Goal: Task Accomplishment & Management: Manage account settings

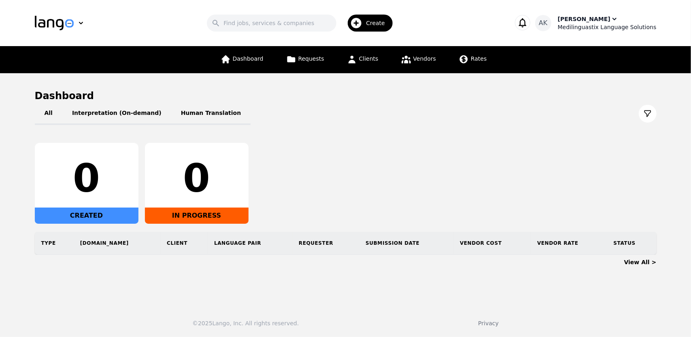
click at [599, 18] on div "[PERSON_NAME]" at bounding box center [583, 19] width 53 height 8
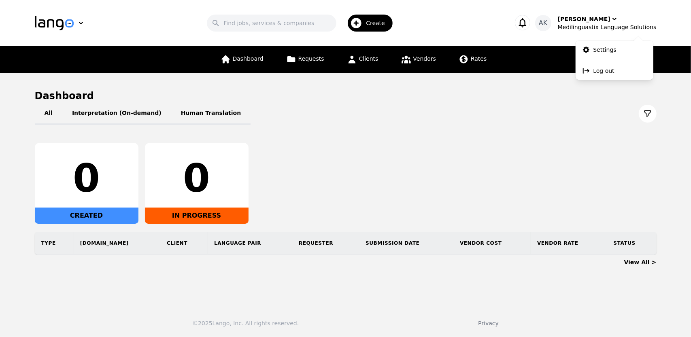
click at [528, 24] on icon "button" at bounding box center [522, 22] width 11 height 11
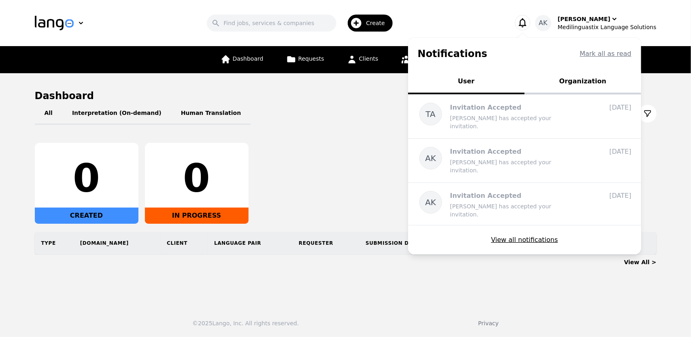
click at [586, 76] on button "Organization" at bounding box center [582, 82] width 116 height 24
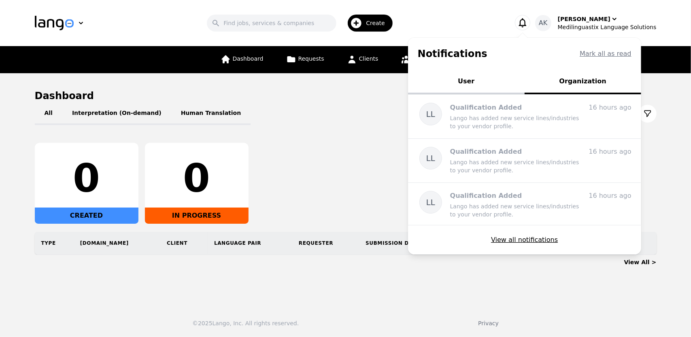
click at [371, 125] on div "All Interpretation (On-demand) Human Translation 0 CREATED 0 IN PROGRESS Type […" at bounding box center [345, 178] width 621 height 153
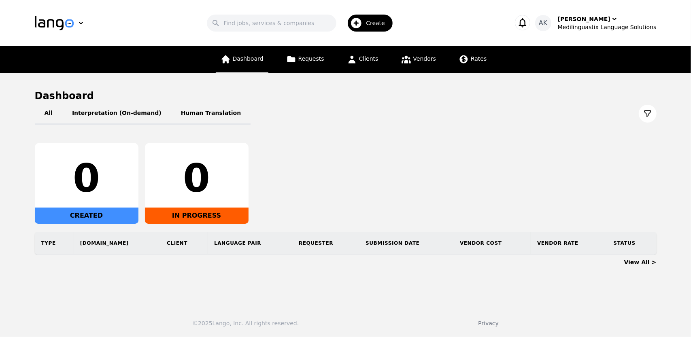
click at [240, 63] on link "Dashboard" at bounding box center [242, 59] width 53 height 27
click at [420, 61] on span "Vendors" at bounding box center [424, 58] width 23 height 6
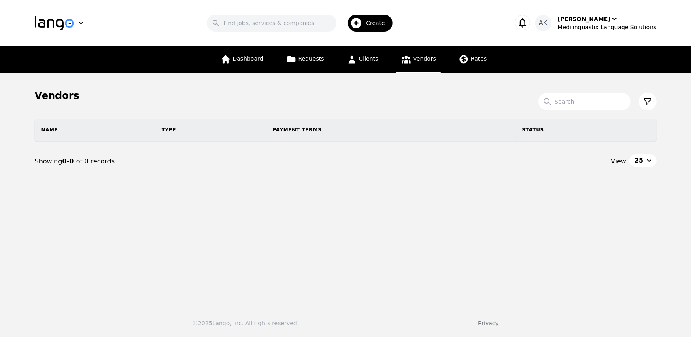
click at [362, 24] on icon "button" at bounding box center [356, 23] width 11 height 11
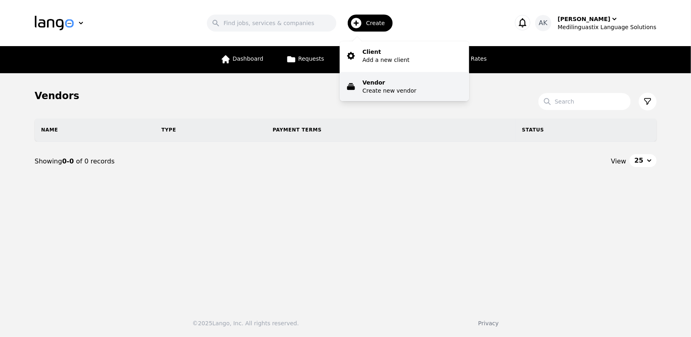
click at [378, 90] on p "Create new vendor" at bounding box center [389, 91] width 54 height 8
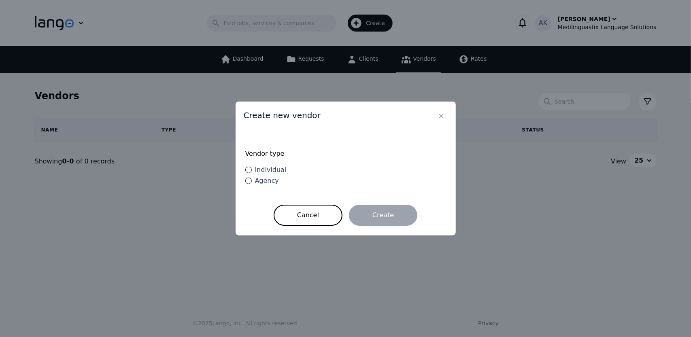
click at [260, 169] on span "Individual" at bounding box center [271, 170] width 32 height 8
click at [252, 169] on input "Individual" at bounding box center [248, 170] width 6 height 6
radio input "true"
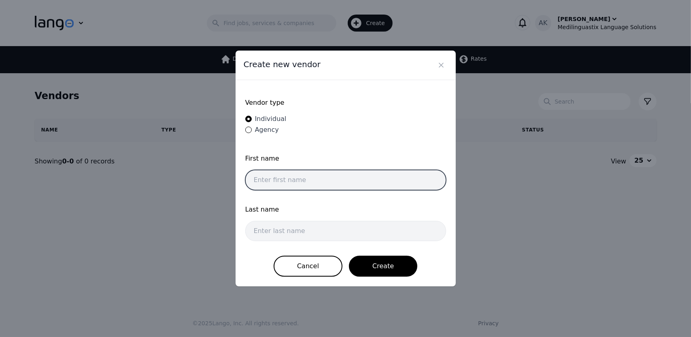
click at [277, 177] on input "text" at bounding box center [345, 180] width 201 height 20
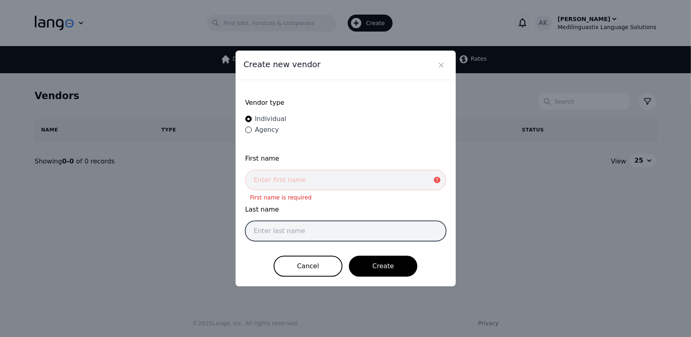
click at [261, 236] on input "text" at bounding box center [345, 231] width 201 height 20
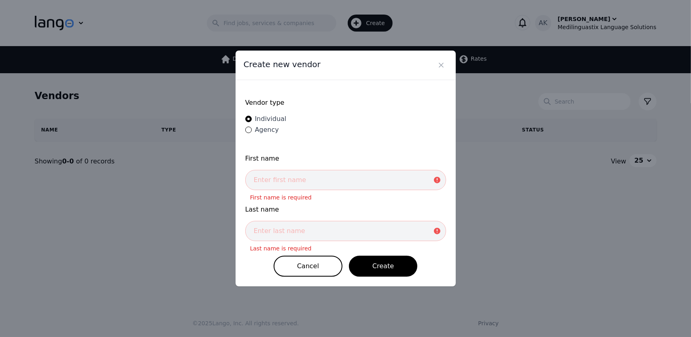
click at [237, 193] on div "Vendor type Individual Agency First name First name is required Last name Last …" at bounding box center [345, 183] width 220 height 206
click at [321, 153] on form "Vendor type Individual Agency First name First name is required Last name Last …" at bounding box center [345, 183] width 201 height 187
click at [303, 182] on input "text" at bounding box center [345, 180] width 201 height 20
type input "Tajid"
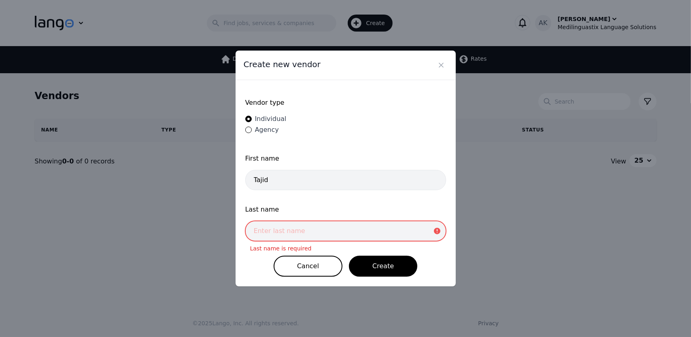
click at [282, 223] on input "text" at bounding box center [345, 231] width 201 height 20
type input "[PERSON_NAME]"
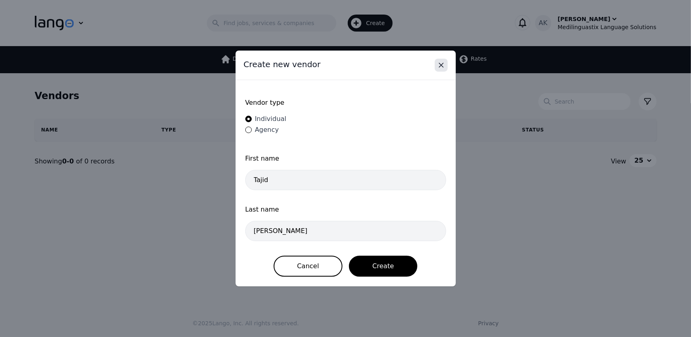
click at [440, 64] on icon "Close" at bounding box center [441, 65] width 8 height 8
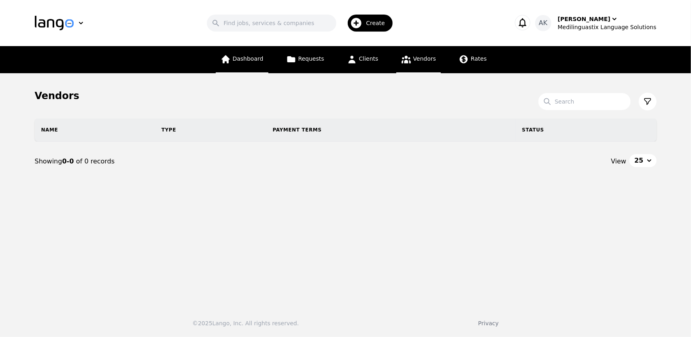
click at [249, 64] on link "Dashboard" at bounding box center [242, 59] width 53 height 27
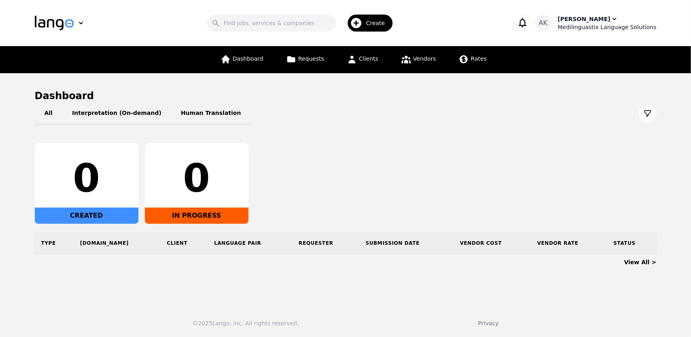
click at [600, 21] on div "[PERSON_NAME]" at bounding box center [583, 19] width 53 height 8
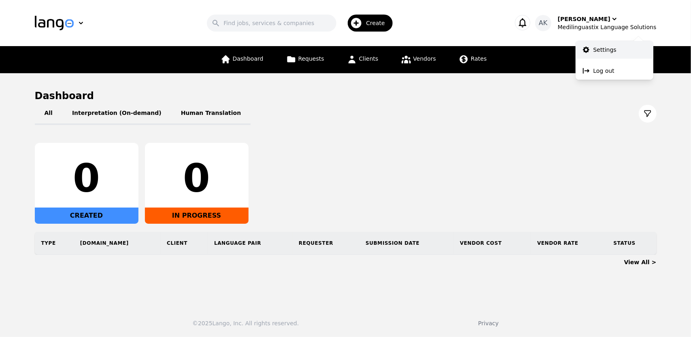
click at [604, 54] on link "Settings" at bounding box center [614, 50] width 78 height 18
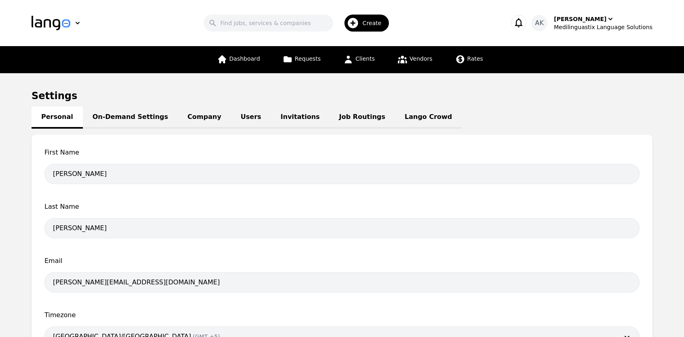
click at [117, 114] on link "On-Demand Settings" at bounding box center [130, 117] width 95 height 22
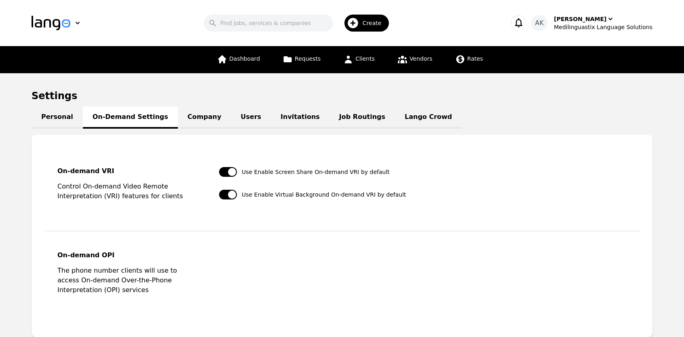
click at [186, 120] on link "Company" at bounding box center [204, 117] width 53 height 22
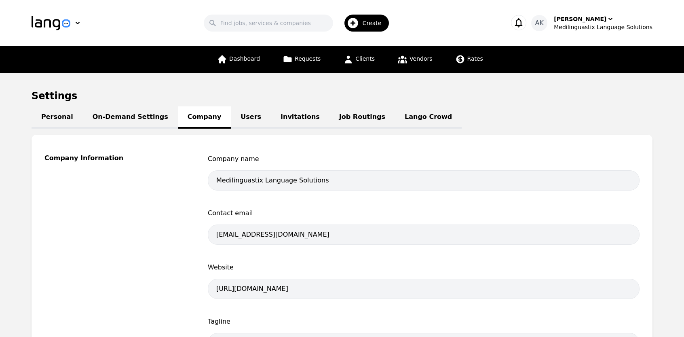
click at [237, 115] on link "Users" at bounding box center [251, 117] width 40 height 22
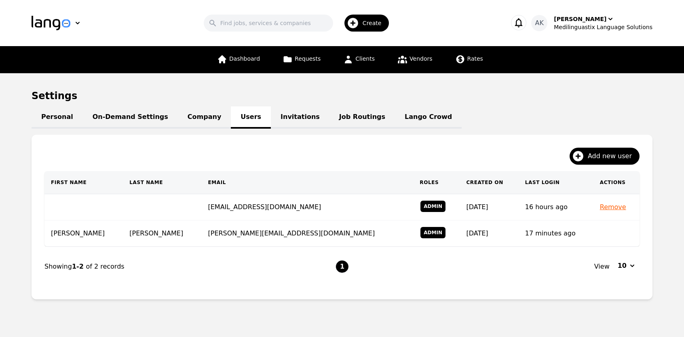
click at [274, 119] on link "Invitations" at bounding box center [300, 117] width 59 height 22
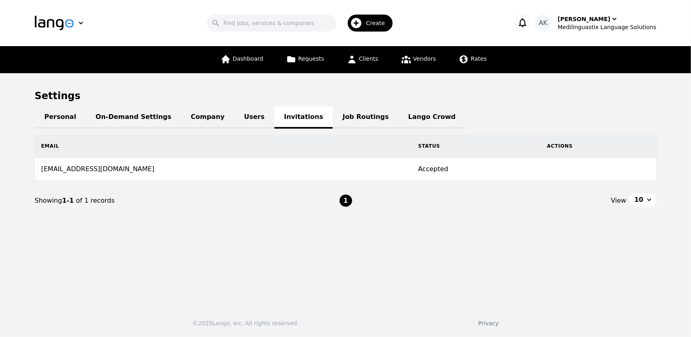
click at [333, 119] on link "Job Routings" at bounding box center [366, 117] width 66 height 22
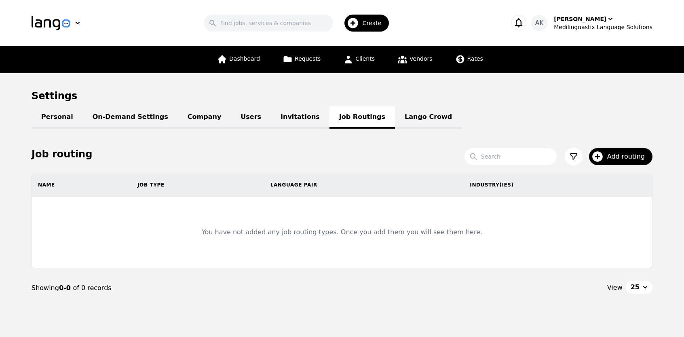
click at [395, 124] on link "Lango Crowd" at bounding box center [428, 117] width 67 height 22
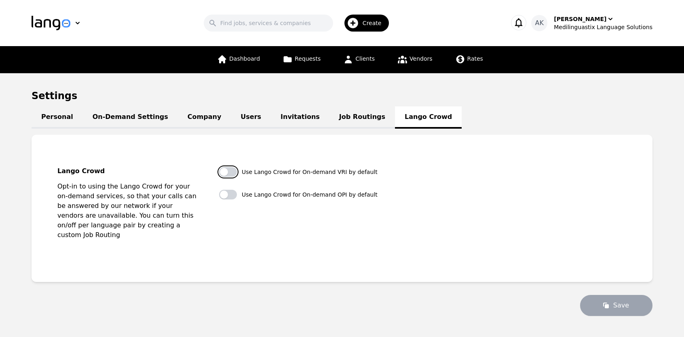
click at [231, 173] on button "button" at bounding box center [228, 172] width 18 height 10
checkbox input "true"
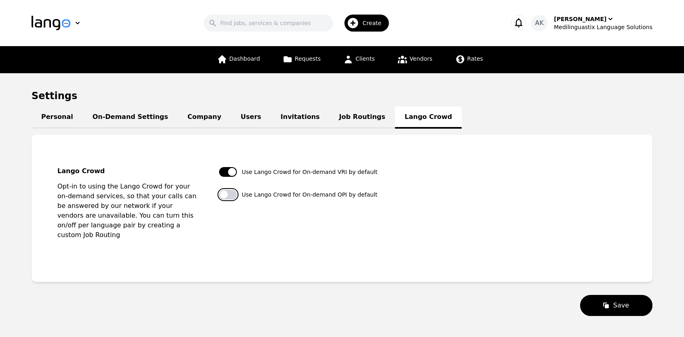
click at [228, 195] on button "button" at bounding box center [228, 195] width 18 height 10
click at [230, 196] on button "button" at bounding box center [228, 195] width 18 height 10
checkbox input "false"
click at [229, 171] on button "button" at bounding box center [228, 172] width 18 height 10
checkbox input "false"
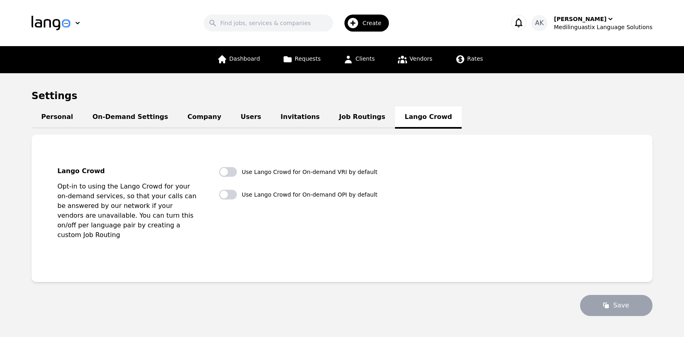
click at [330, 116] on link "Job Routings" at bounding box center [363, 117] width 66 height 22
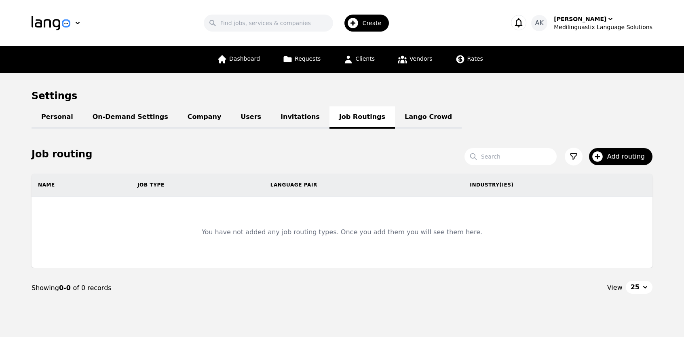
click at [395, 115] on link "Lango Crowd" at bounding box center [428, 117] width 67 height 22
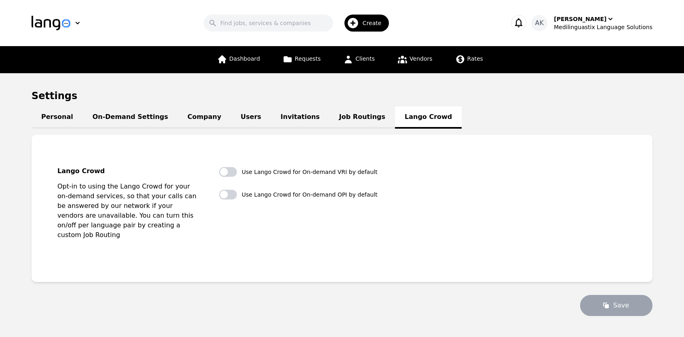
click at [330, 114] on link "Job Routings" at bounding box center [363, 117] width 66 height 22
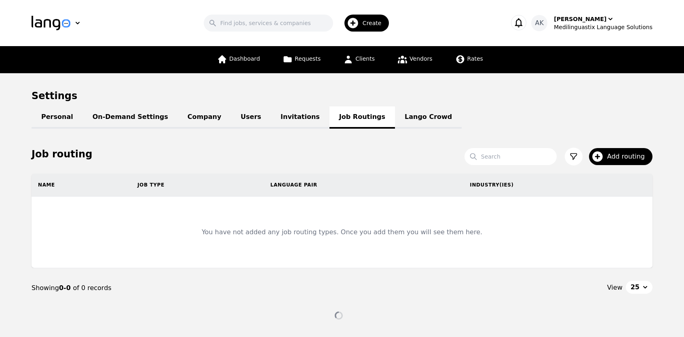
click at [271, 116] on link "Invitations" at bounding box center [300, 117] width 59 height 22
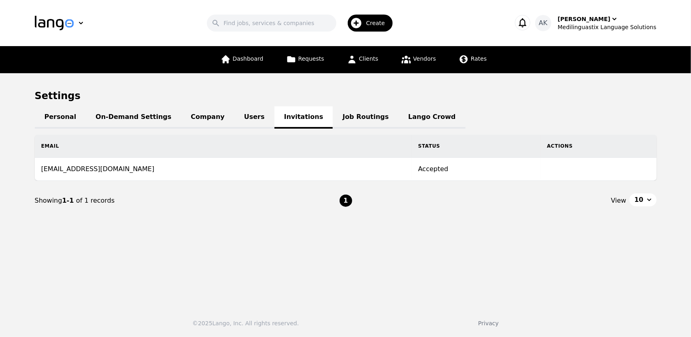
click at [234, 115] on link "Users" at bounding box center [254, 117] width 40 height 22
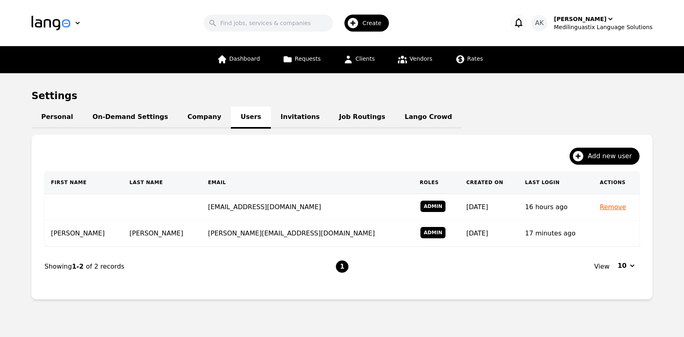
click at [186, 114] on link "Company" at bounding box center [204, 117] width 53 height 22
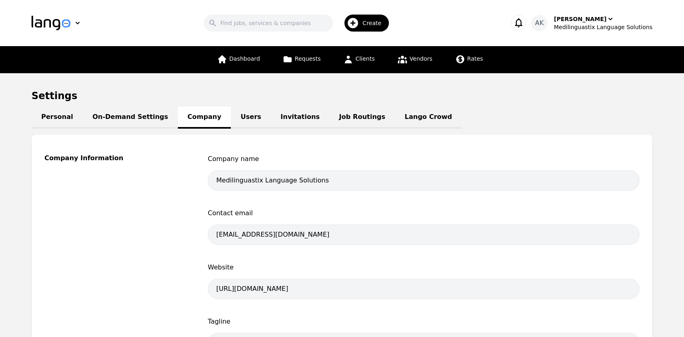
click at [127, 119] on link "On-Demand Settings" at bounding box center [130, 117] width 95 height 22
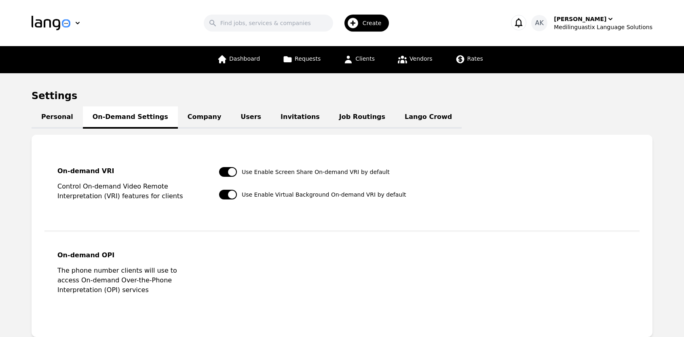
click at [178, 114] on link "Company" at bounding box center [204, 117] width 53 height 22
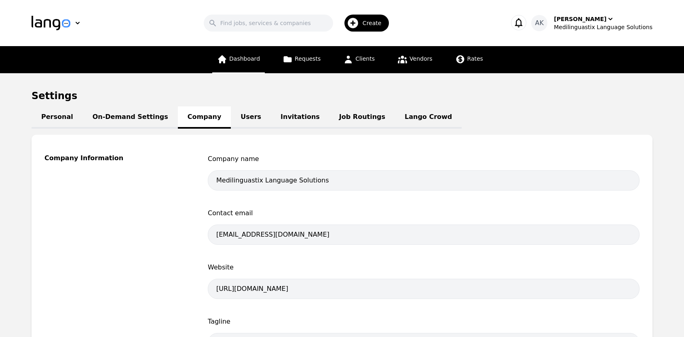
click at [243, 62] on span "Dashboard" at bounding box center [244, 58] width 31 height 6
